Goal: Task Accomplishment & Management: Manage account settings

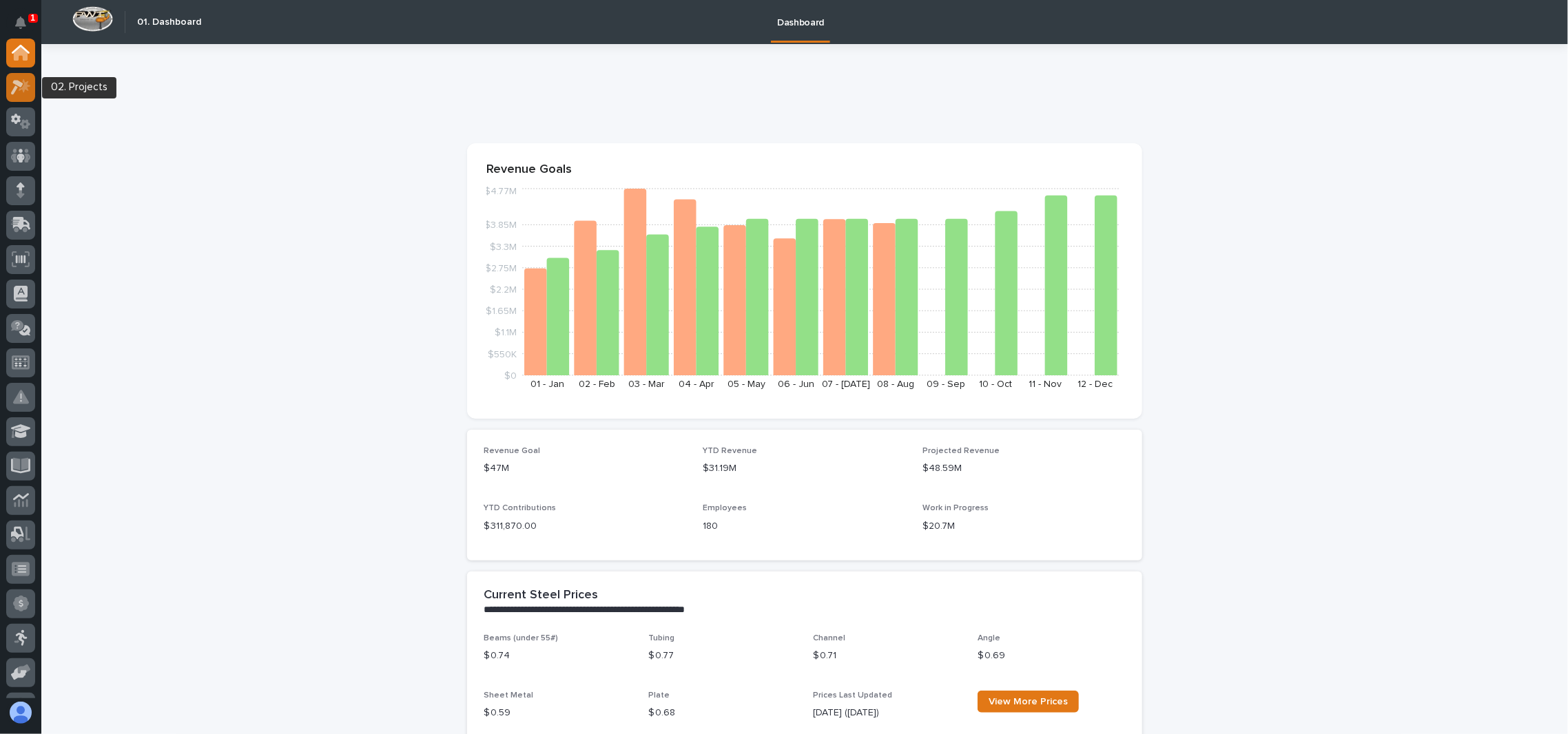
click at [25, 84] on icon at bounding box center [25, 85] width 12 height 14
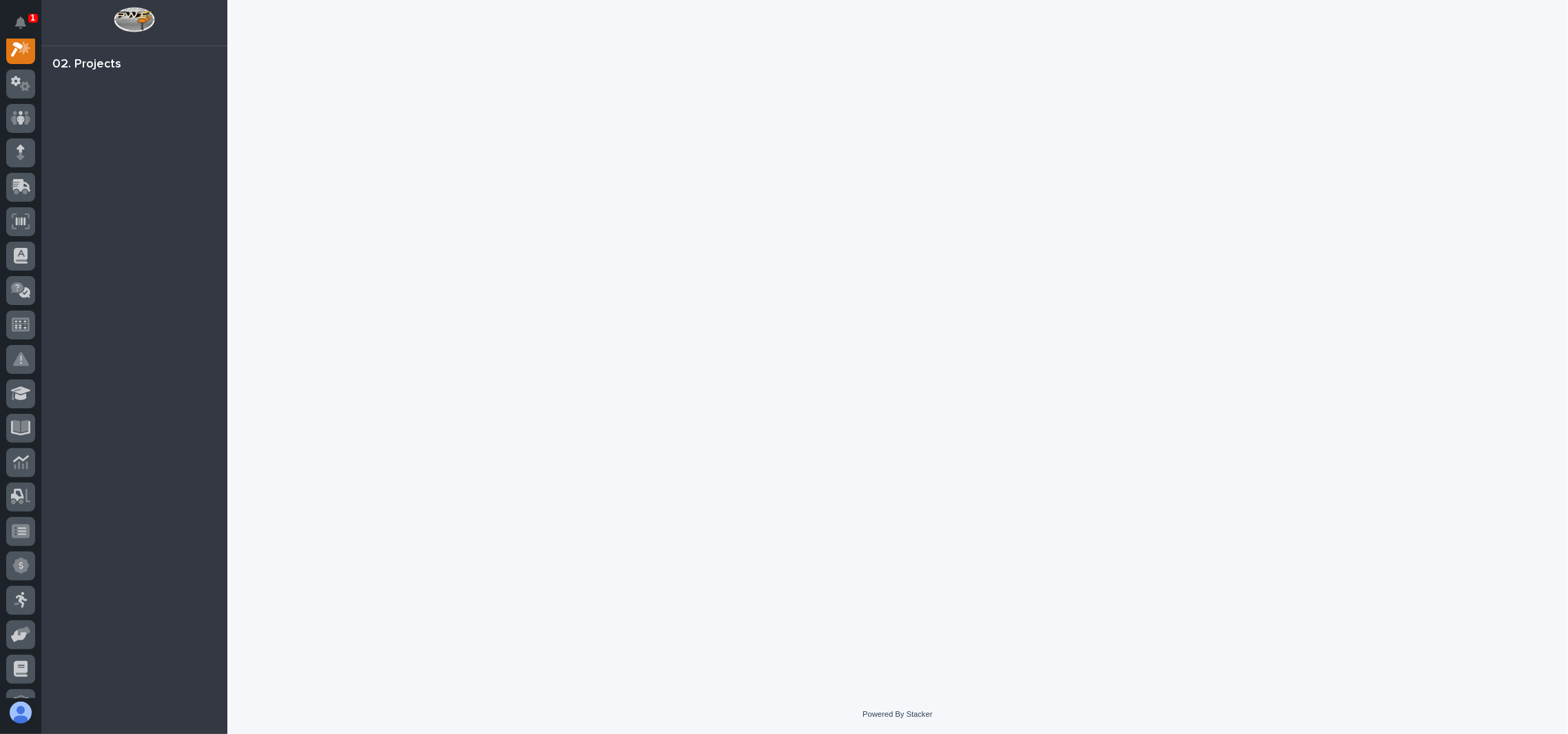
scroll to position [34, 0]
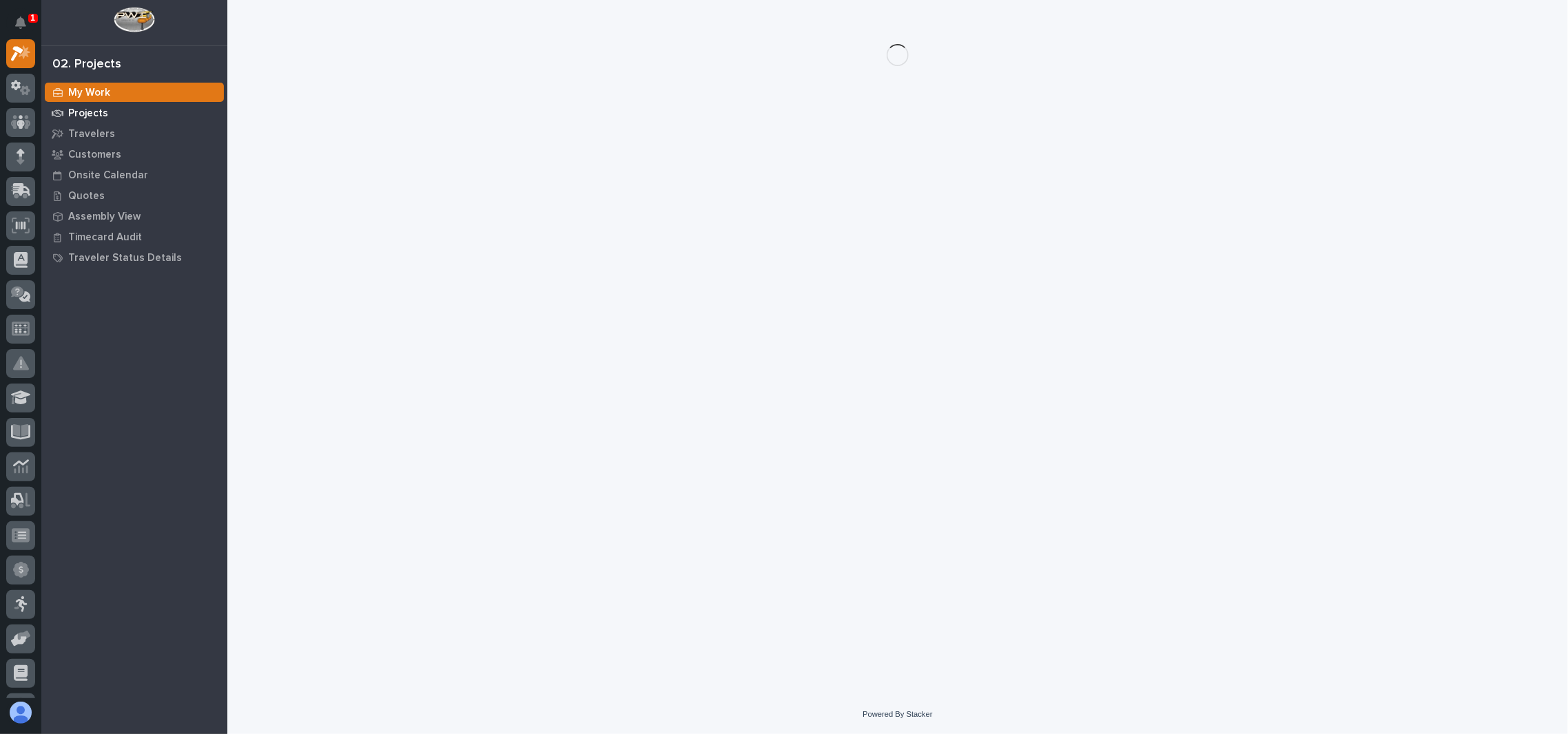
click at [115, 116] on div "Projects" at bounding box center [134, 112] width 179 height 19
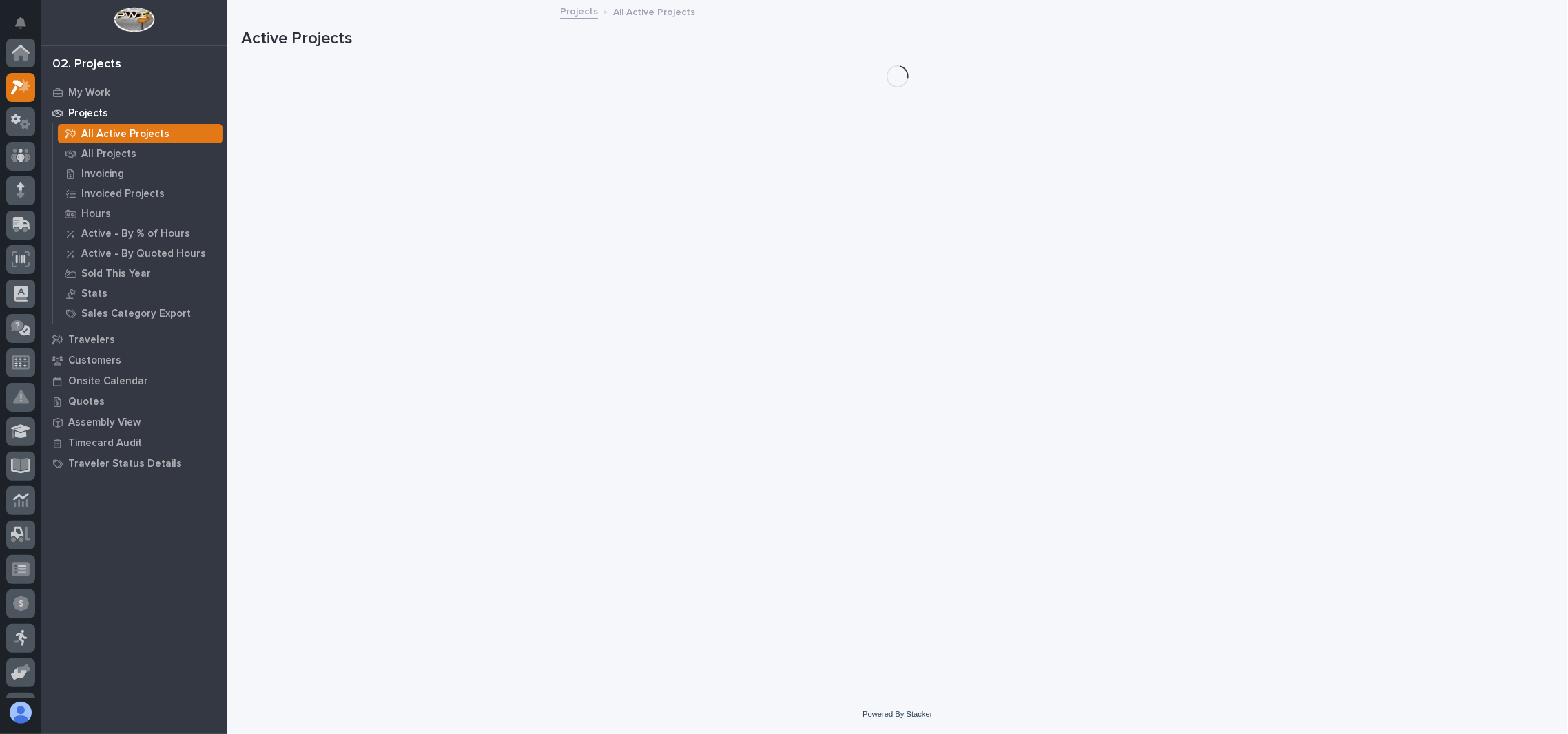
scroll to position [34, 0]
click at [97, 151] on p "All Projects" at bounding box center [109, 154] width 55 height 12
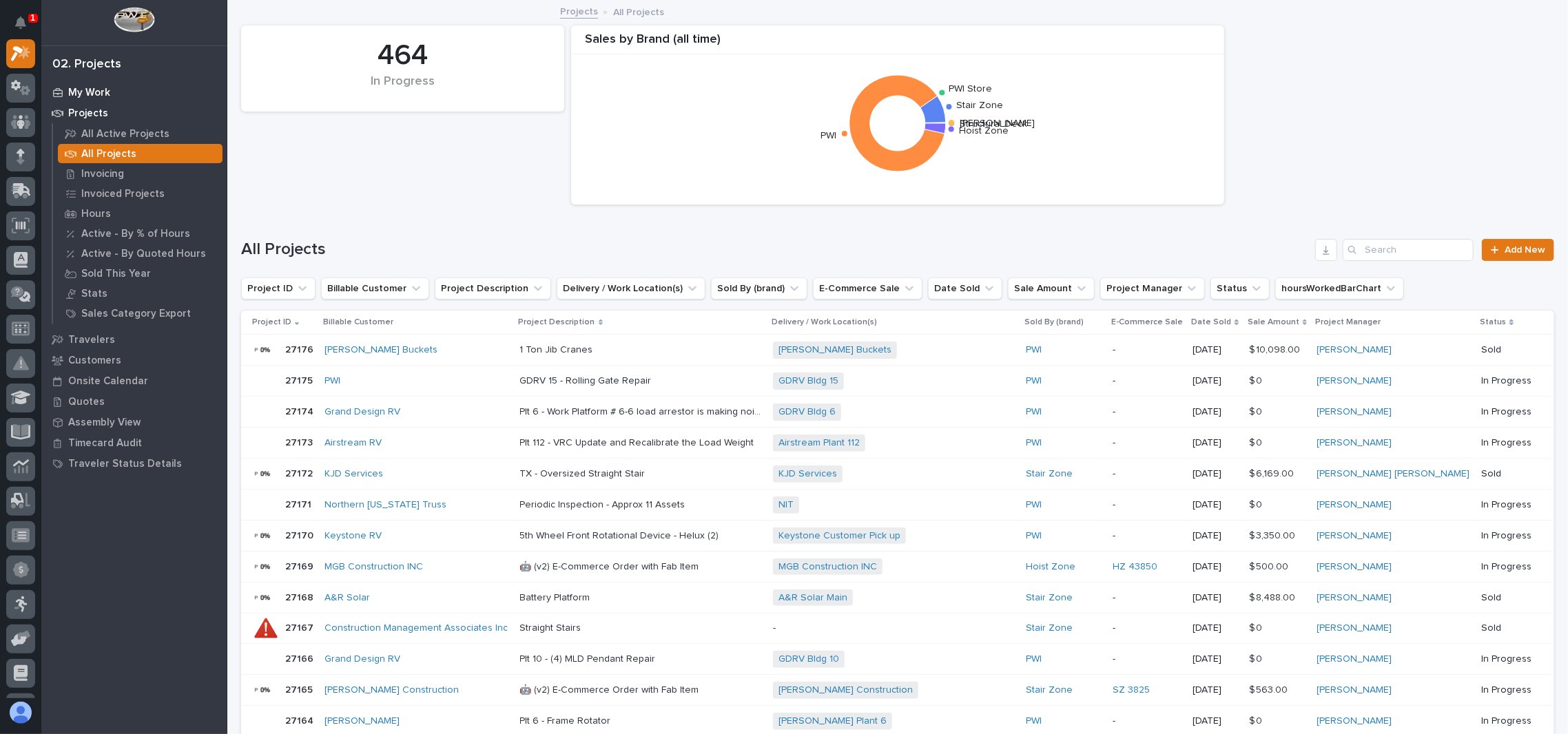
click at [83, 83] on div "My Work" at bounding box center [134, 92] width 179 height 19
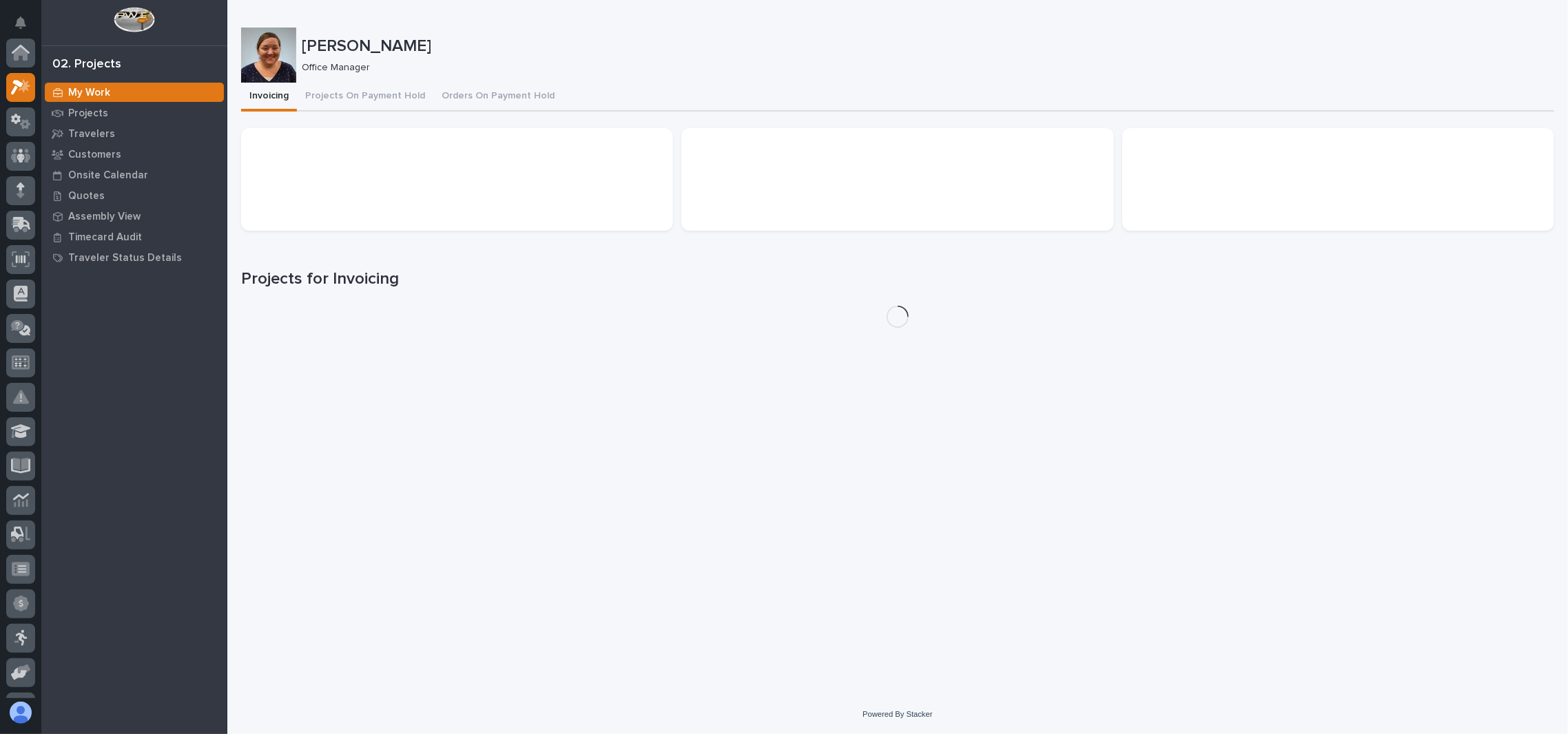
scroll to position [34, 0]
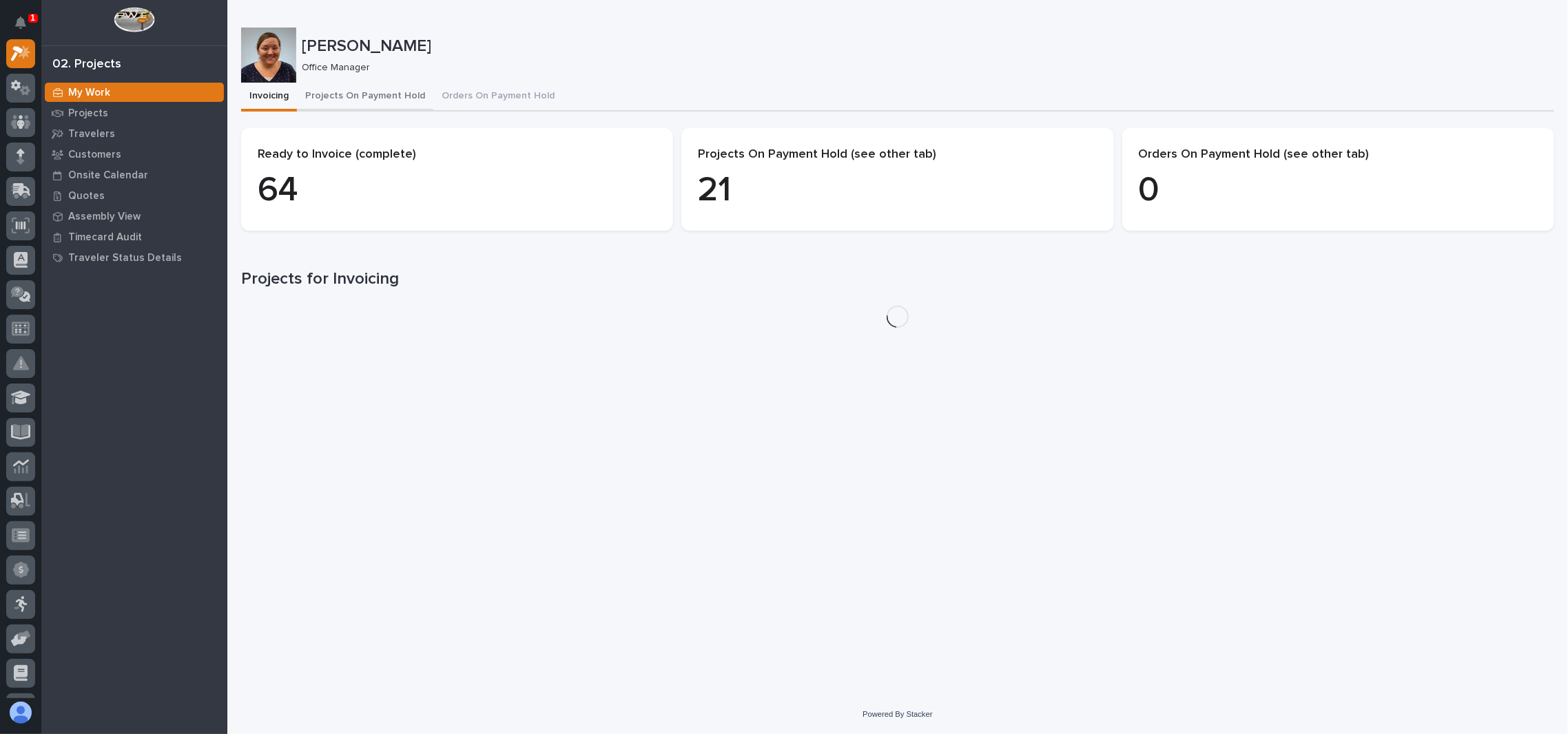
click at [375, 100] on button "Projects On Payment Hold" at bounding box center [365, 97] width 136 height 29
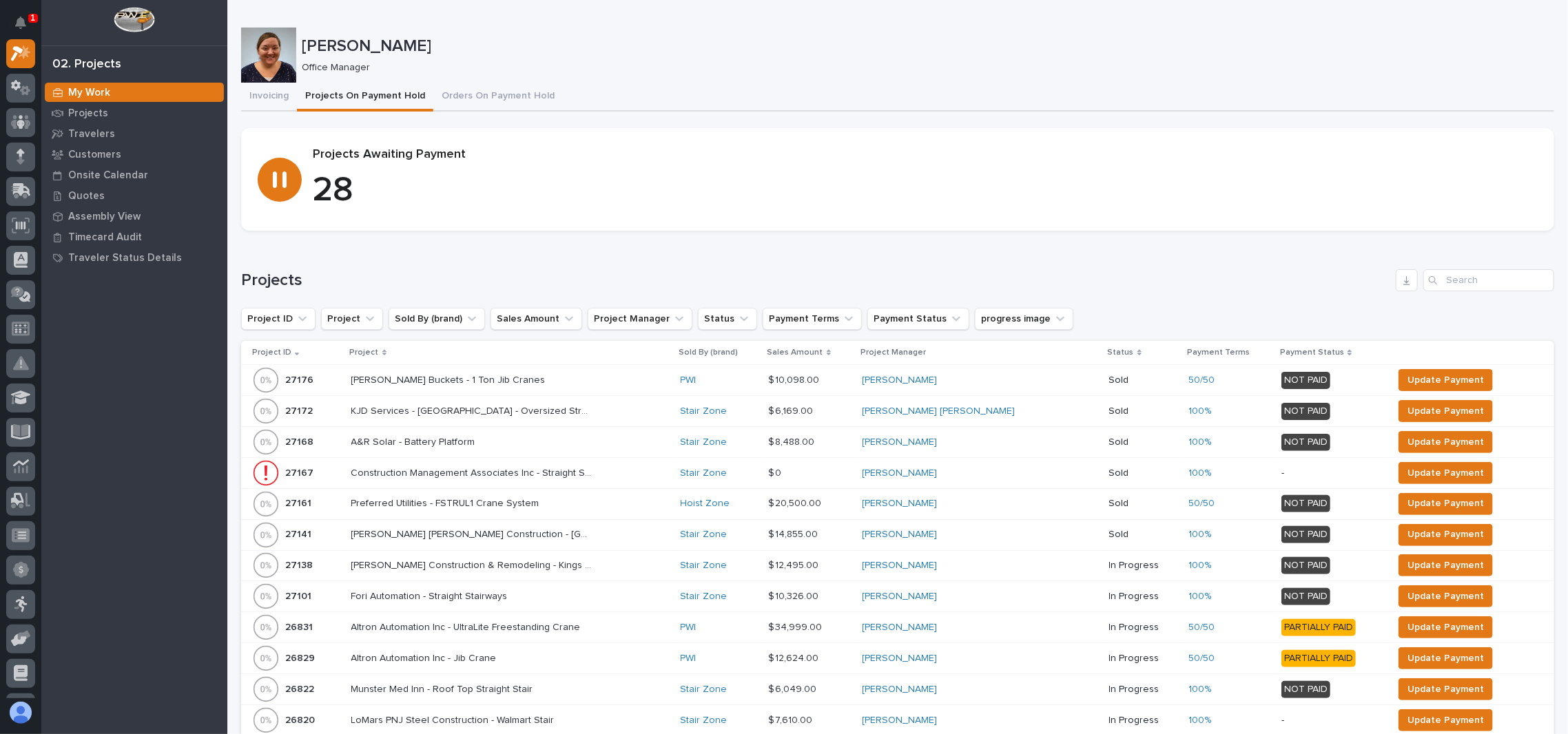
scroll to position [183, 0]
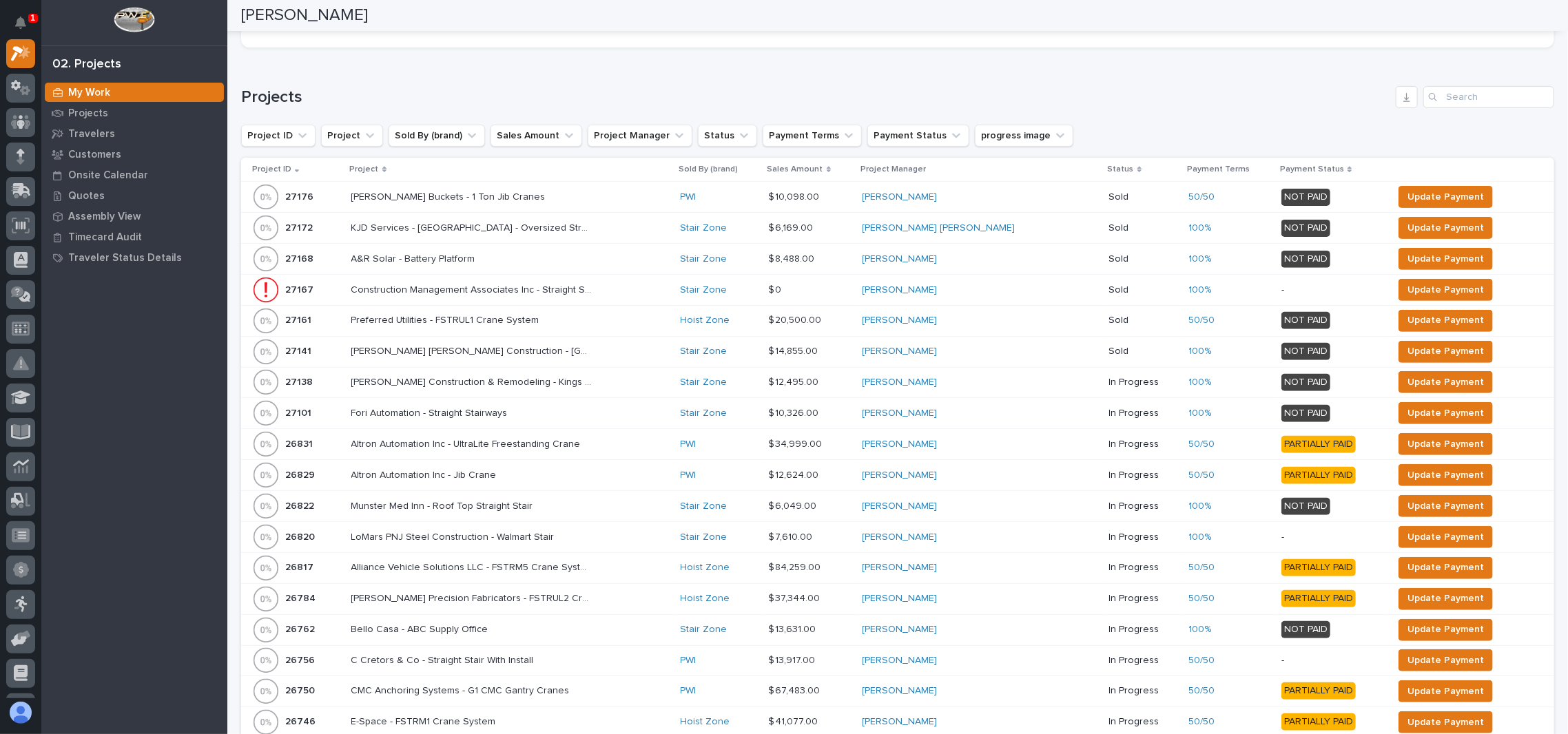
click at [372, 167] on p "Project" at bounding box center [364, 169] width 29 height 15
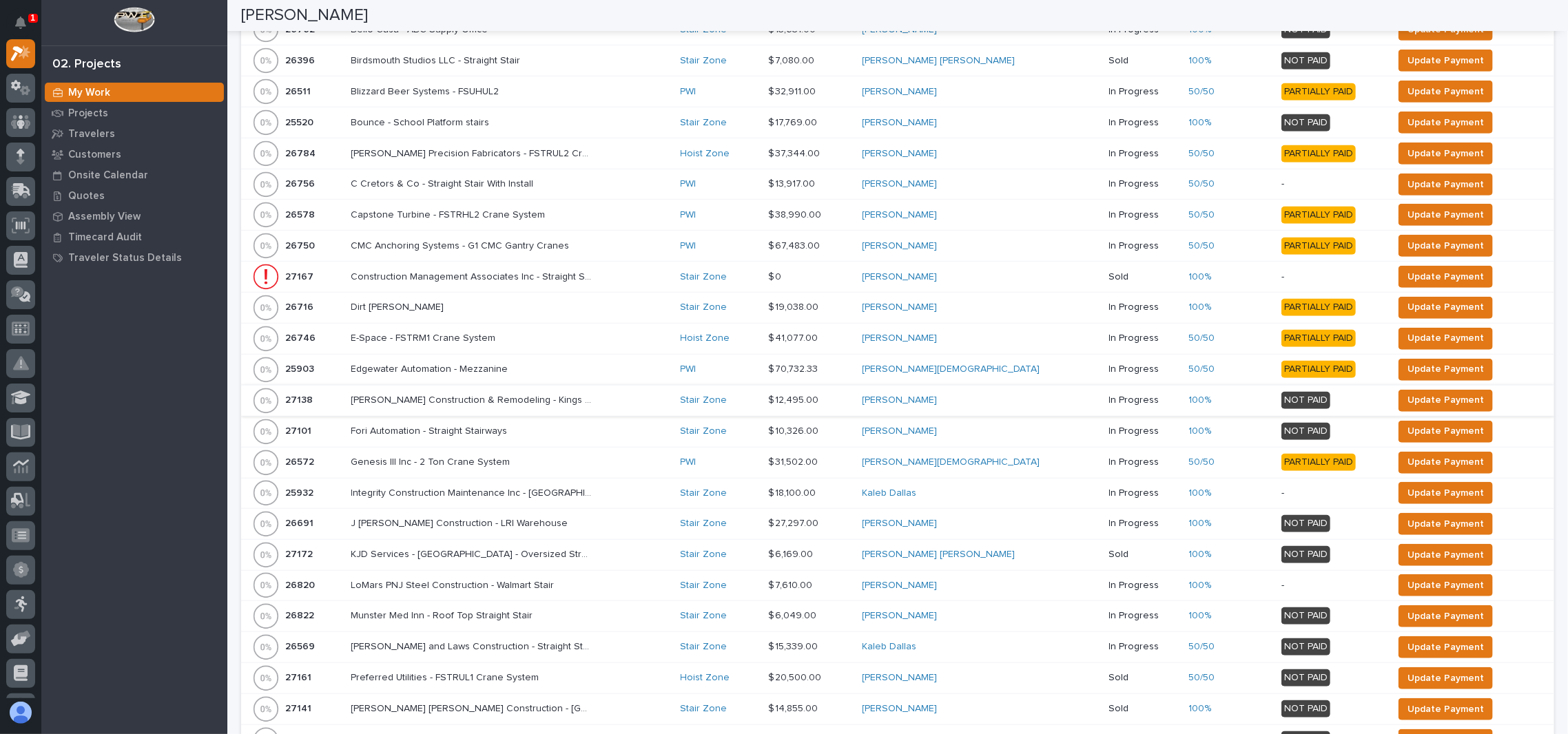
scroll to position [551, 0]
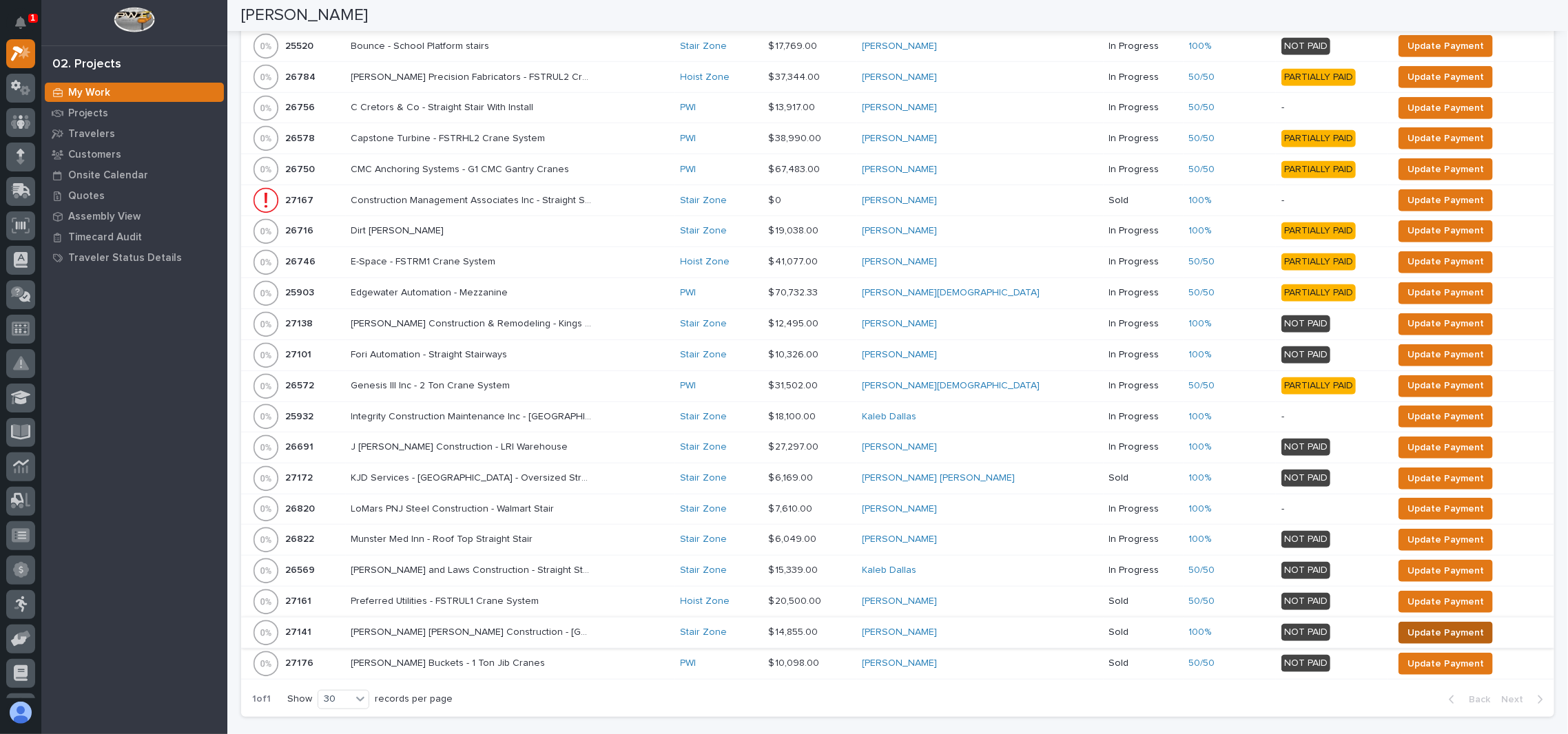
click at [1437, 624] on span "Update Payment" at bounding box center [1445, 632] width 76 height 17
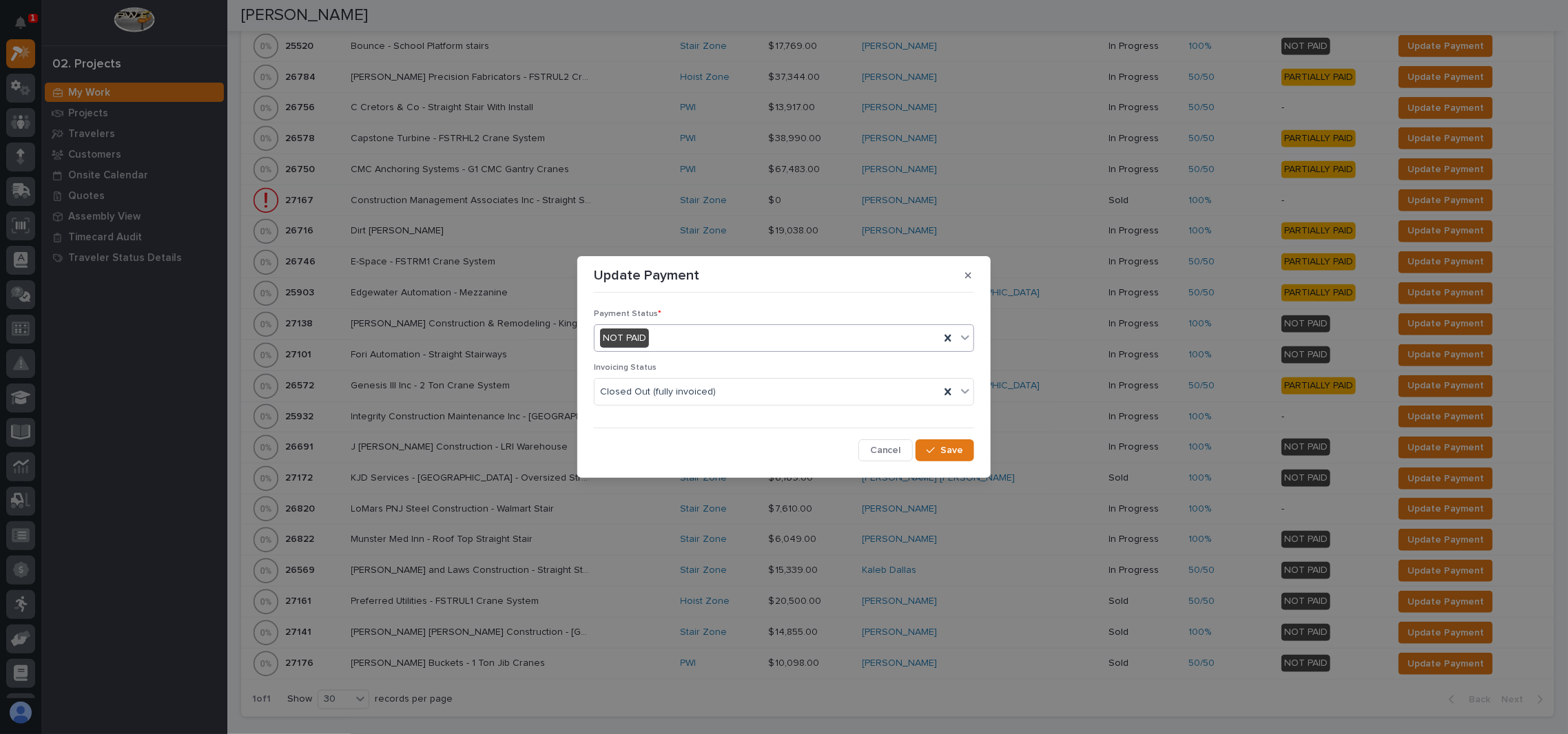
click at [726, 328] on div "NOT PAID" at bounding box center [767, 339] width 345 height 23
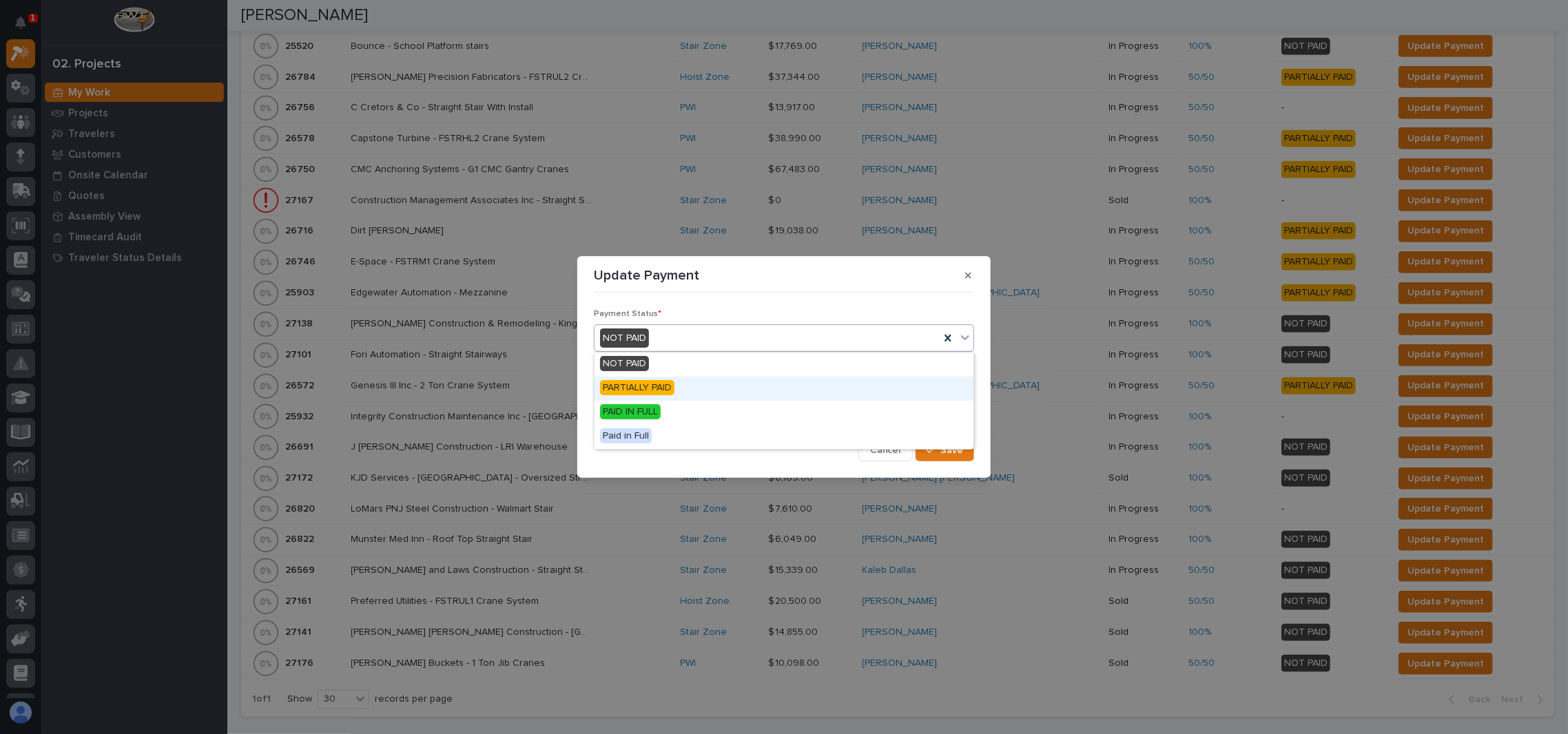
click at [669, 384] on span "PARTIALLY PAID" at bounding box center [637, 387] width 74 height 15
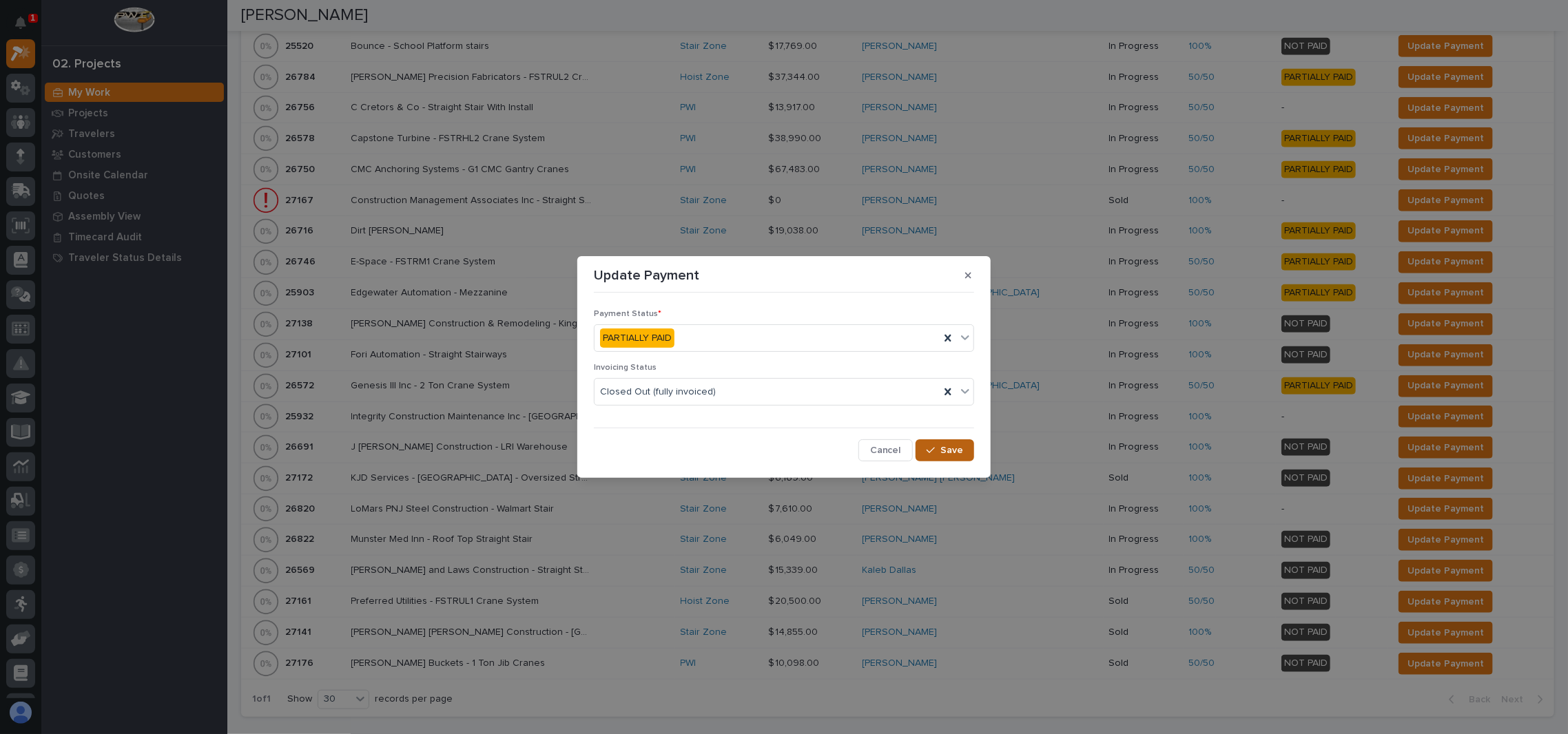
click at [950, 444] on span "Save" at bounding box center [952, 450] width 23 height 12
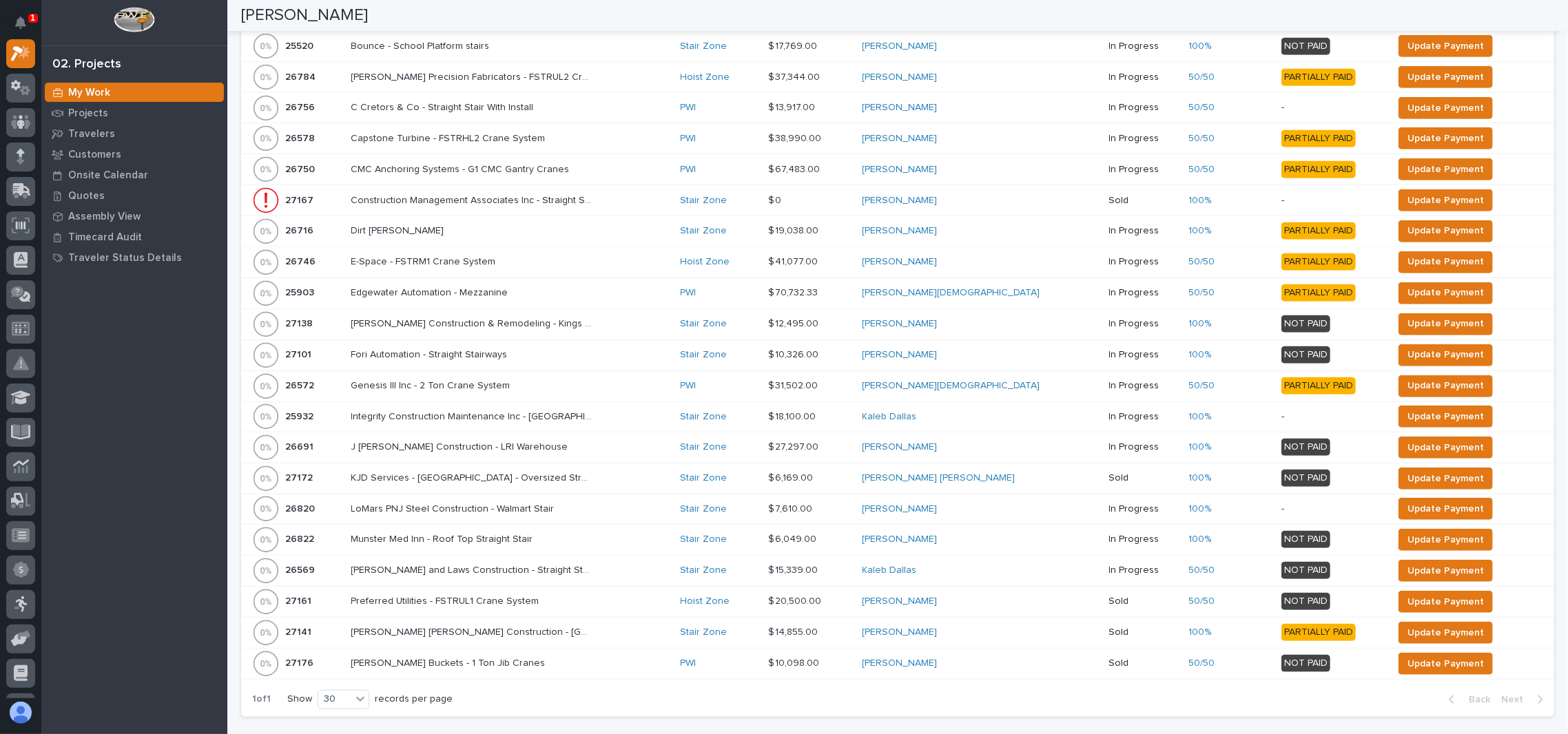
scroll to position [0, 0]
